Goal: Find specific page/section: Find specific page/section

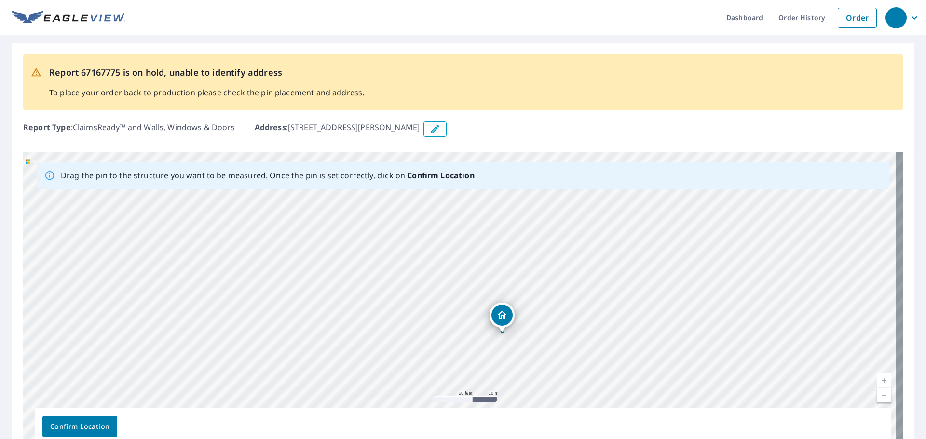
drag, startPoint x: 525, startPoint y: 318, endPoint x: 500, endPoint y: 330, distance: 28.3
click at [104, 423] on span "Confirm Location" at bounding box center [79, 427] width 59 height 12
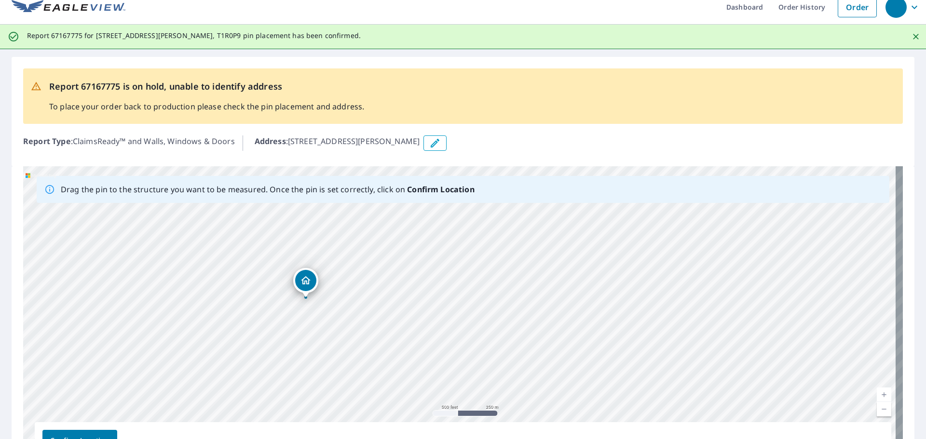
scroll to position [84, 0]
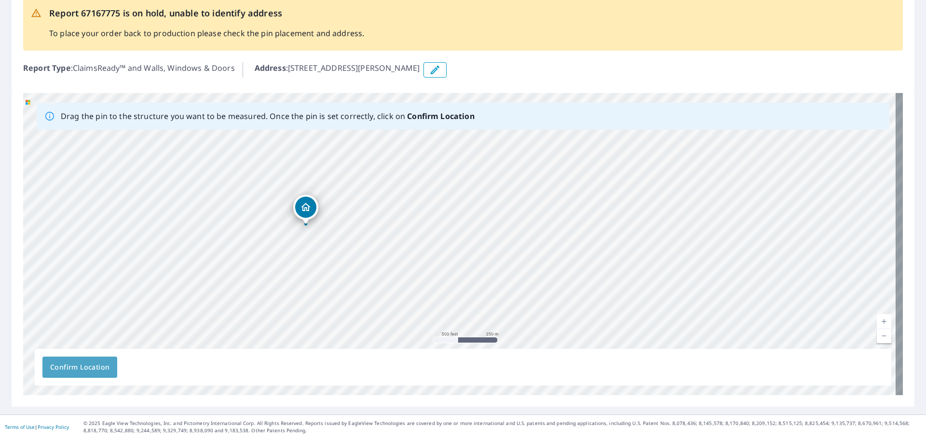
click at [88, 365] on span "Confirm Location" at bounding box center [79, 368] width 59 height 12
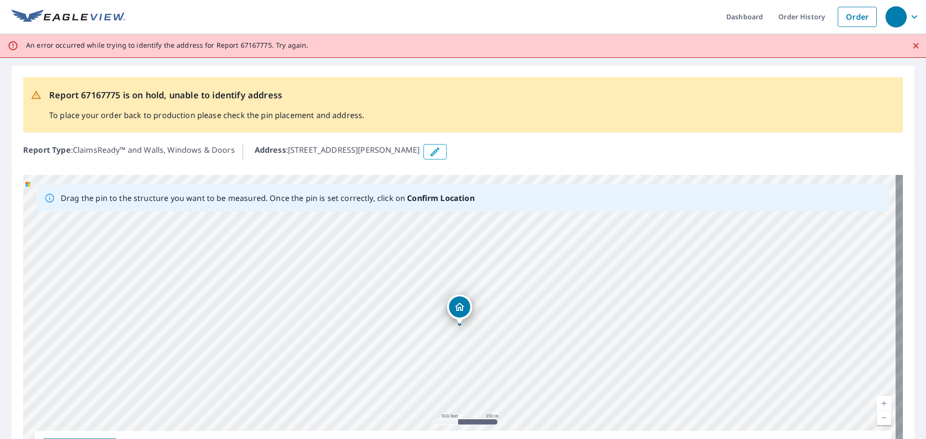
scroll to position [0, 0]
drag, startPoint x: 297, startPoint y: 277, endPoint x: 353, endPoint y: 300, distance: 61.0
click at [353, 300] on div "[STREET_ADDRESS][PERSON_NAME]" at bounding box center [463, 327] width 880 height 302
drag, startPoint x: 288, startPoint y: 280, endPoint x: 374, endPoint y: 312, distance: 91.7
click at [374, 312] on div "[STREET_ADDRESS][PERSON_NAME]" at bounding box center [463, 327] width 880 height 302
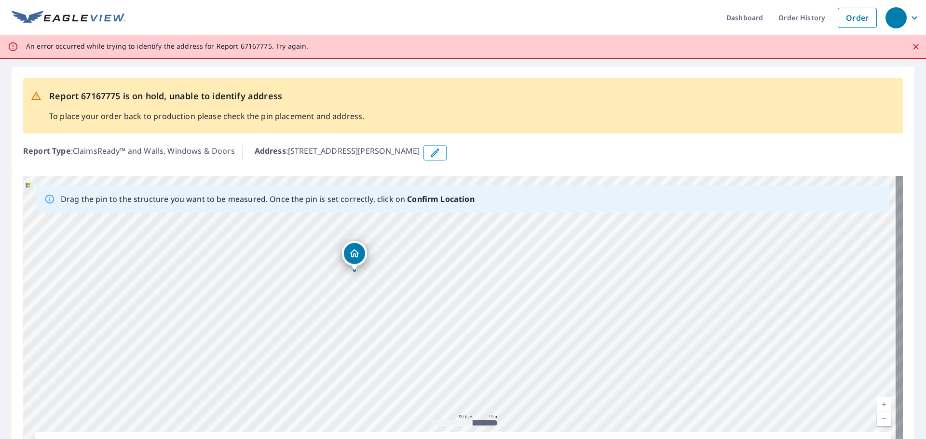
drag, startPoint x: 362, startPoint y: 263, endPoint x: 354, endPoint y: 265, distance: 8.1
click at [354, 265] on div "[STREET_ADDRESS][PERSON_NAME]" at bounding box center [463, 327] width 880 height 302
click at [466, 325] on div "[STREET_ADDRESS][PERSON_NAME]" at bounding box center [463, 327] width 880 height 302
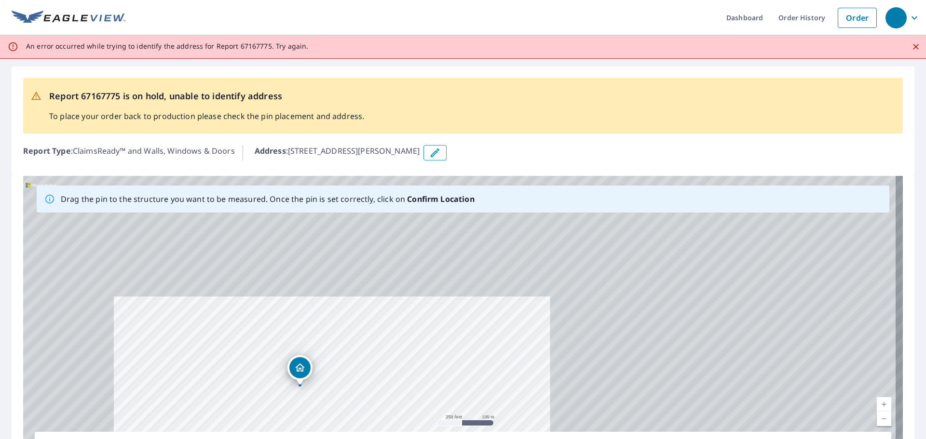
click at [203, 406] on div "[STREET_ADDRESS][PERSON_NAME]" at bounding box center [463, 327] width 880 height 302
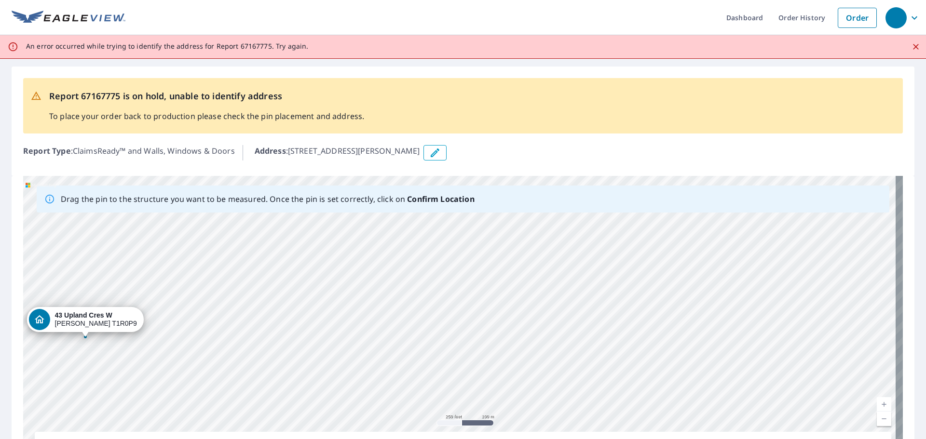
scroll to position [83, 0]
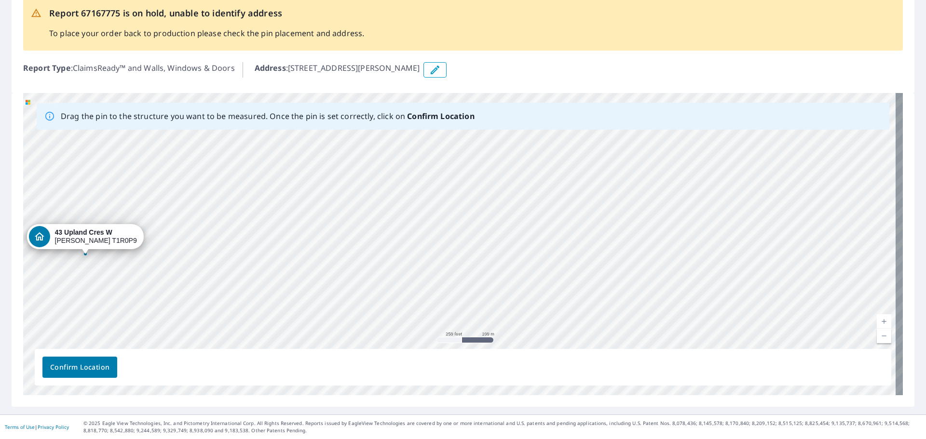
click at [81, 362] on span "Confirm Location" at bounding box center [79, 368] width 59 height 12
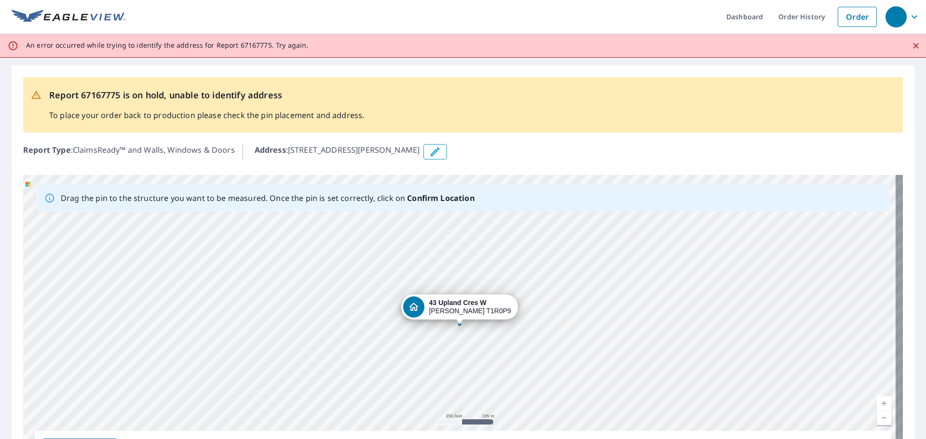
scroll to position [0, 0]
click at [259, 52] on div "An error occurred while trying to identify the address for Report 67167775. Try…" at bounding box center [167, 46] width 282 height 17
click at [261, 50] on p "An error occurred while trying to identify the address for Report 67167775. Try…" at bounding box center [167, 46] width 282 height 9
